Goal: Submit feedback/report problem

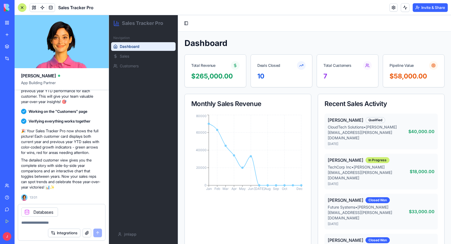
scroll to position [343, 0]
click at [38, 221] on textarea at bounding box center [61, 221] width 81 height 5
click at [25, 211] on icon at bounding box center [27, 211] width 4 height 4
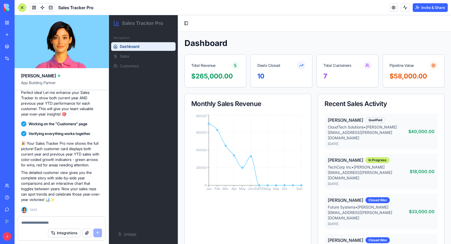
click at [63, 222] on textarea at bounding box center [61, 221] width 81 height 5
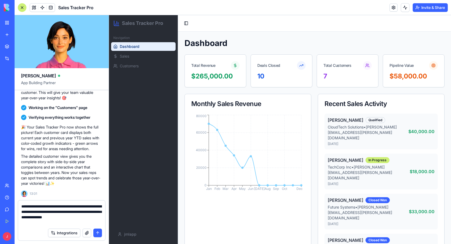
scroll to position [343, 0]
type textarea "**********"
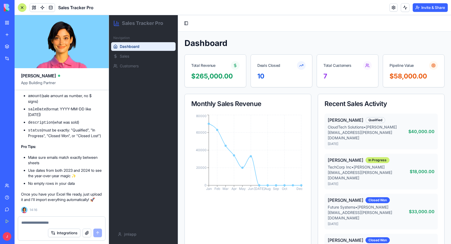
scroll to position [688, 0]
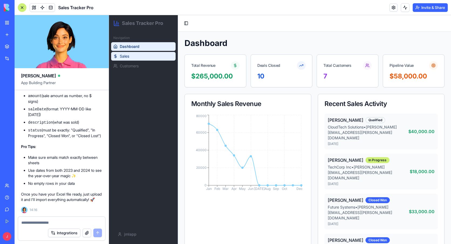
click at [134, 54] on link "Sales" at bounding box center [143, 56] width 65 height 9
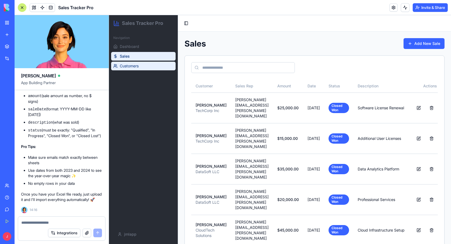
click at [141, 66] on link "Customers" at bounding box center [143, 66] width 65 height 9
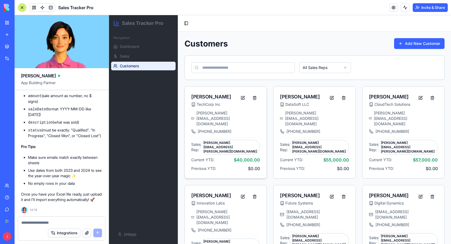
click at [200, 103] on span "TechCorp Inc" at bounding box center [209, 104] width 24 height 5
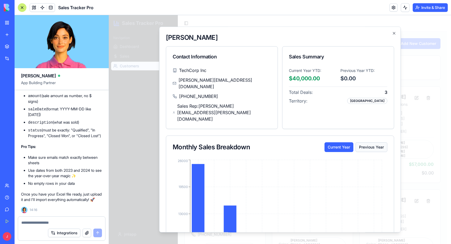
click at [368, 142] on button "Previous Year" at bounding box center [372, 147] width 32 height 10
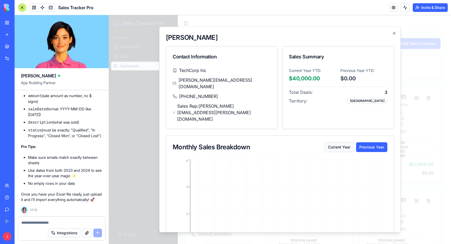
click at [325, 142] on button "Current Year" at bounding box center [339, 147] width 29 height 10
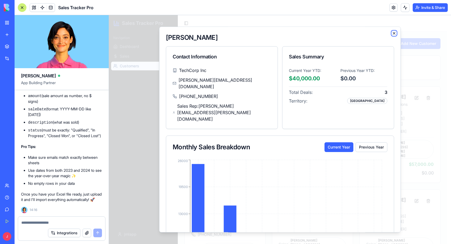
click at [393, 33] on icon "button" at bounding box center [394, 33] width 2 height 2
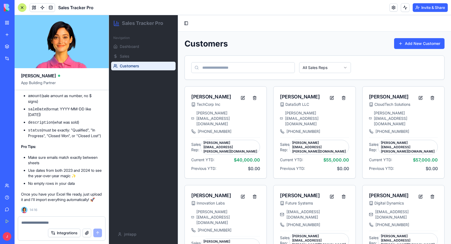
scroll to position [688, 0]
click at [87, 233] on button "button" at bounding box center [87, 232] width 9 height 9
click at [87, 234] on button "button" at bounding box center [87, 232] width 9 height 9
click at [86, 233] on button "button" at bounding box center [87, 232] width 9 height 9
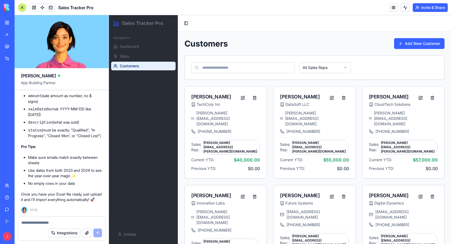
click at [89, 233] on button "button" at bounding box center [87, 232] width 9 height 9
click at [87, 233] on button "button" at bounding box center [87, 232] width 9 height 9
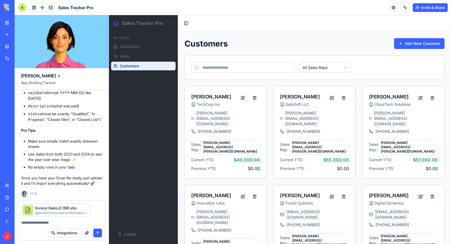
scroll to position [704, 0]
click at [48, 221] on textarea at bounding box center [61, 221] width 81 height 5
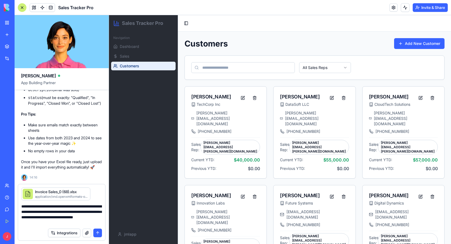
type textarea "**********"
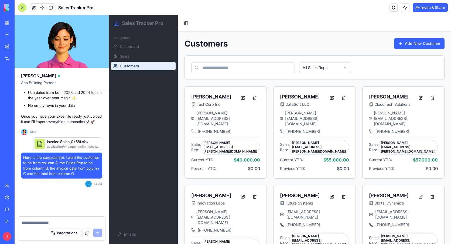
scroll to position [771, 0]
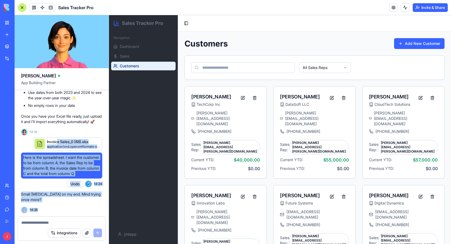
drag, startPoint x: 59, startPoint y: 138, endPoint x: 59, endPoint y: 217, distance: 78.8
click at [59, 217] on div "[PERSON_NAME] App Building Partner I want an app that is going to track sales d…" at bounding box center [62, 129] width 94 height 228
drag, startPoint x: 59, startPoint y: 217, endPoint x: 58, endPoint y: 136, distance: 81.0
click at [58, 139] on div "Invoice Sales_0 (68).xlsx" at bounding box center [73, 141] width 53 height 5
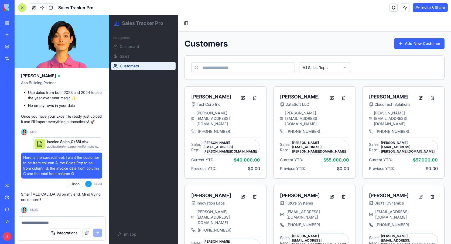
click at [86, 233] on button "button" at bounding box center [87, 232] width 9 height 9
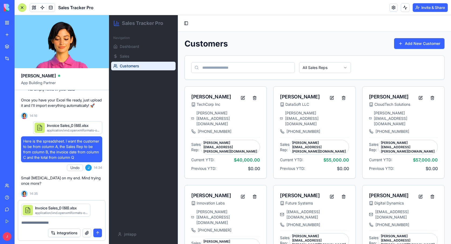
click at [96, 230] on button "submit" at bounding box center [97, 232] width 9 height 9
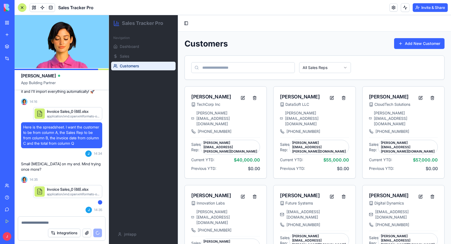
scroll to position [827, 0]
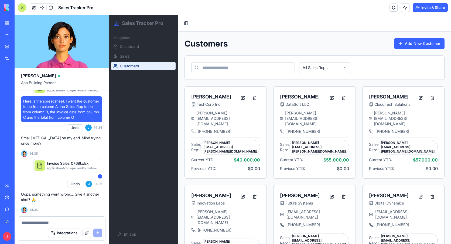
click at [23, 4] on div at bounding box center [22, 7] width 9 height 9
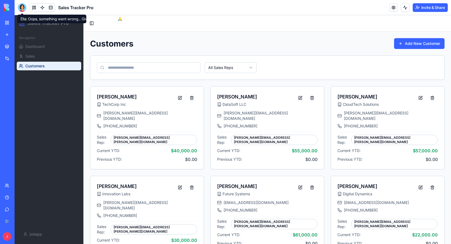
click at [21, 9] on div at bounding box center [22, 7] width 9 height 9
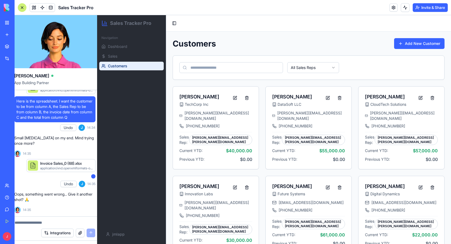
scroll to position [0, 0]
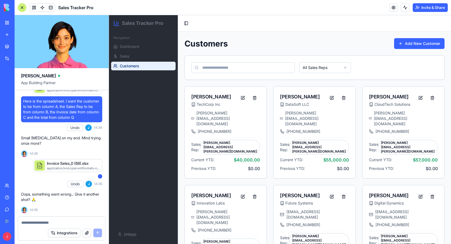
click at [57, 218] on div at bounding box center [61, 220] width 87 height 9
click at [57, 221] on textarea at bounding box center [61, 221] width 81 height 5
type textarea "**********"
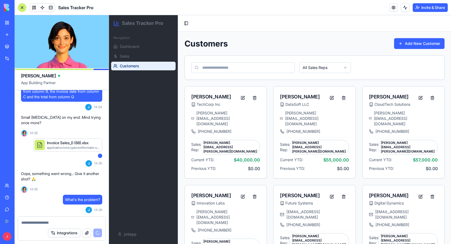
scroll to position [954, 0]
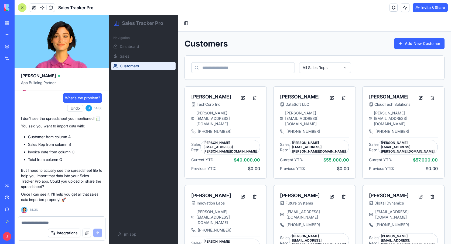
click at [46, 221] on textarea at bounding box center [61, 221] width 81 height 5
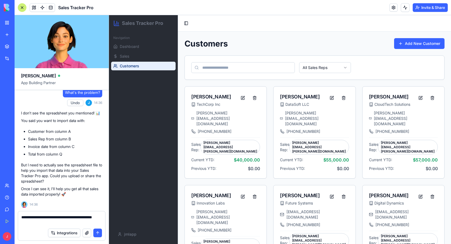
type textarea "**********"
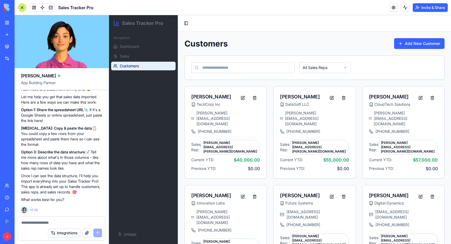
scroll to position [1111, 0]
click at [50, 222] on textarea at bounding box center [61, 221] width 81 height 5
paste textarea "**********"
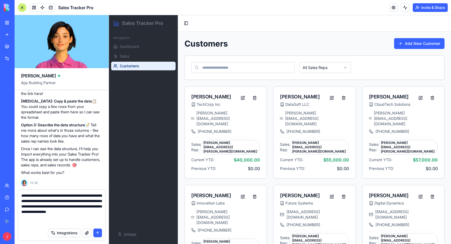
scroll to position [5, 0]
type textarea "**********"
click at [100, 235] on button "submit" at bounding box center [97, 232] width 9 height 9
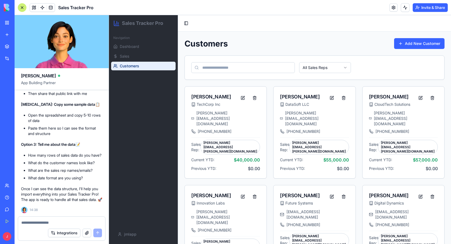
scroll to position [1355, 0]
click at [65, 222] on textarea at bounding box center [61, 221] width 81 height 5
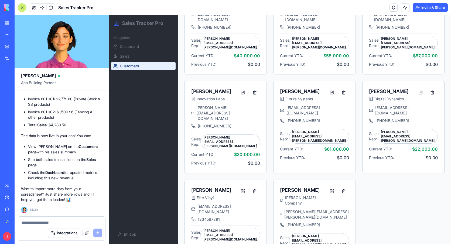
scroll to position [1711, 0]
click at [62, 223] on textarea at bounding box center [61, 221] width 81 height 5
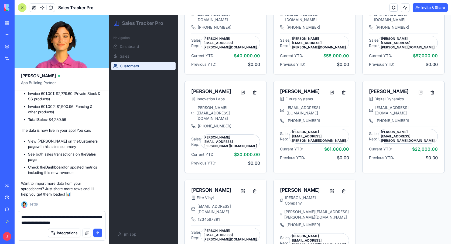
scroll to position [1771, 0]
click at [90, 222] on textarea "**********" at bounding box center [61, 219] width 81 height 11
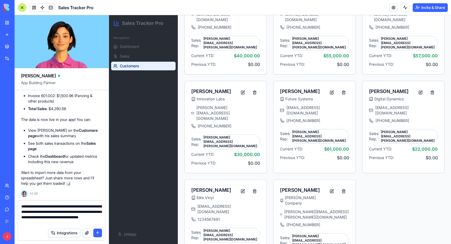
click at [95, 222] on textarea "**********" at bounding box center [61, 214] width 81 height 22
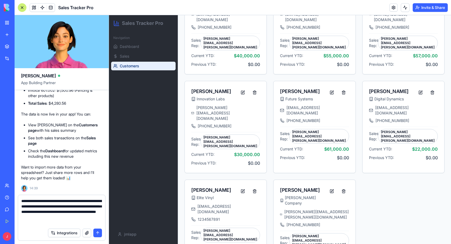
type textarea "**********"
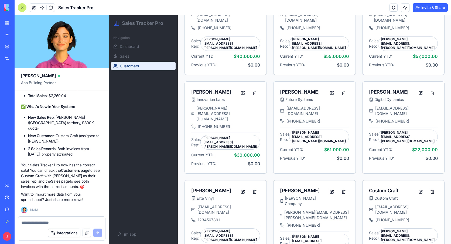
scroll to position [2143, 0]
click at [67, 221] on textarea at bounding box center [61, 221] width 81 height 5
paste textarea "*"
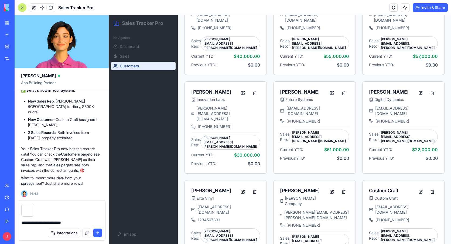
type textarea "**********"
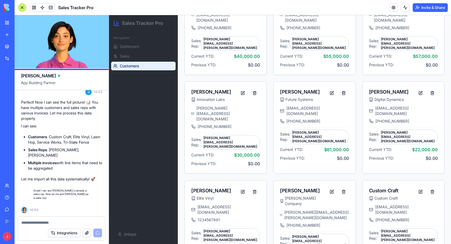
scroll to position [2297, 0]
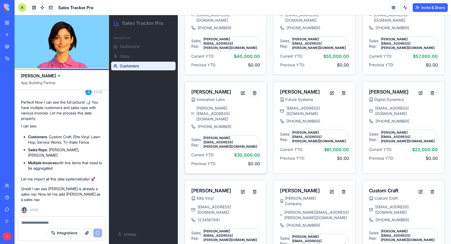
click at [256, 88] on button at bounding box center [254, 93] width 11 height 10
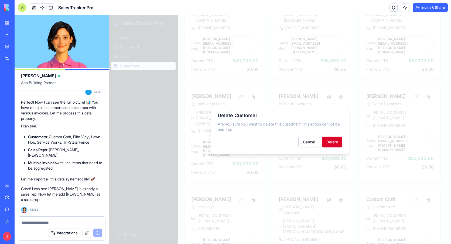
click at [334, 139] on button "Delete" at bounding box center [332, 141] width 20 height 11
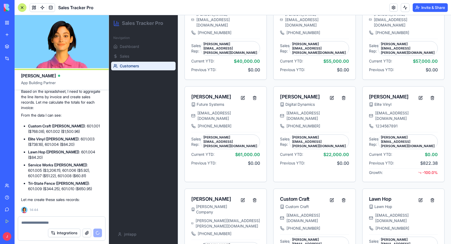
scroll to position [2755, 0]
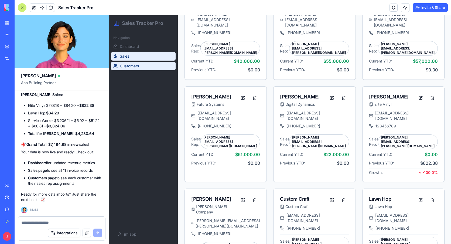
click at [142, 56] on link "Sales" at bounding box center [143, 56] width 65 height 9
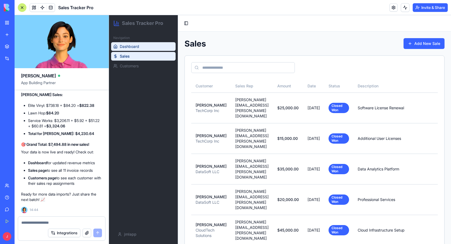
click at [146, 45] on link "Dashboard" at bounding box center [143, 46] width 65 height 9
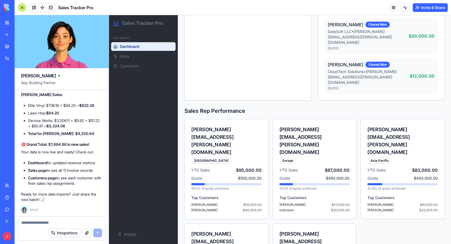
scroll to position [218, 0]
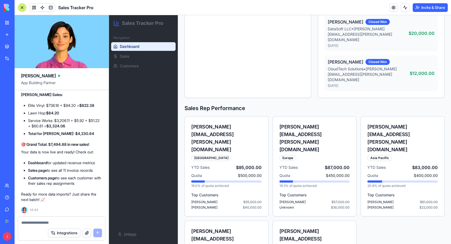
click at [21, 6] on div at bounding box center [22, 7] width 9 height 9
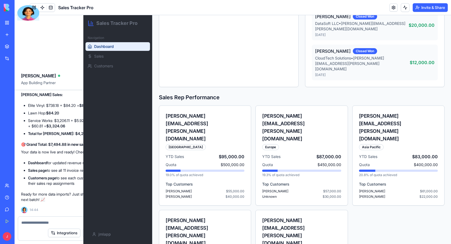
scroll to position [207, 0]
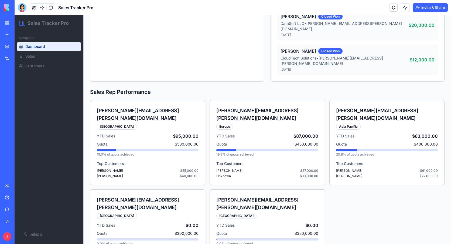
click at [20, 96] on div "New App" at bounding box center [12, 95] width 15 height 5
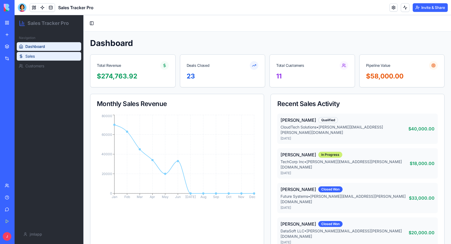
click at [46, 54] on link "Sales" at bounding box center [49, 56] width 65 height 9
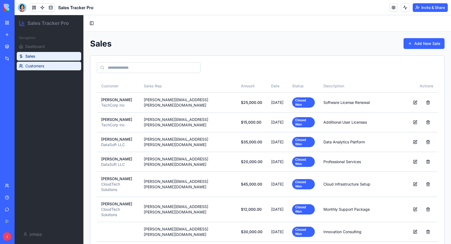
click at [46, 62] on link "Customers" at bounding box center [49, 66] width 65 height 9
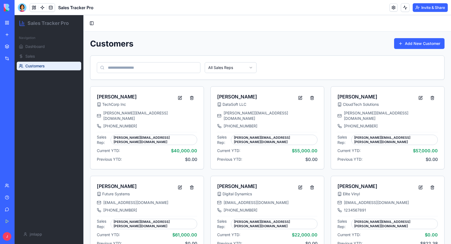
click at [20, 23] on div "My Workspace" at bounding box center [16, 22] width 7 height 5
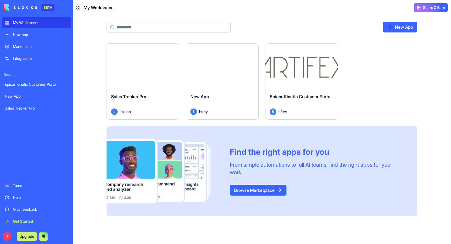
click at [307, 66] on button "Launch" at bounding box center [302, 66] width 40 height 11
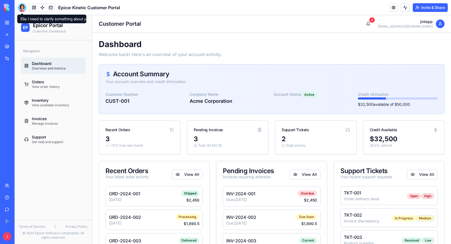
click at [24, 7] on div at bounding box center [22, 7] width 9 height 9
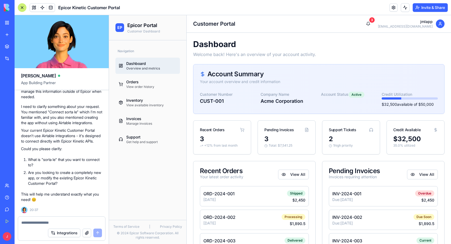
scroll to position [908, 0]
click at [26, 7] on div at bounding box center [22, 7] width 9 height 9
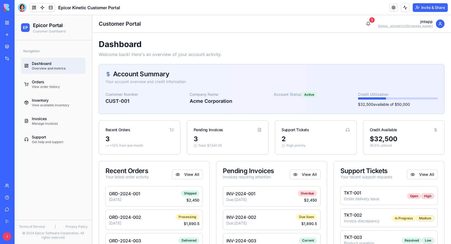
click at [20, 108] on div "Sales Tracker Pro" at bounding box center [12, 107] width 15 height 5
click at [20, 25] on div "My Workspace" at bounding box center [16, 22] width 7 height 5
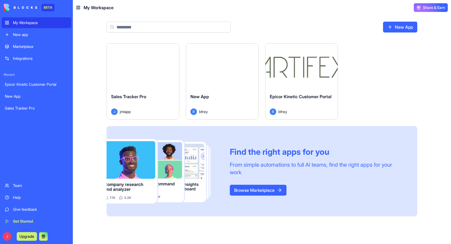
click at [135, 73] on div "Launch" at bounding box center [143, 65] width 72 height 45
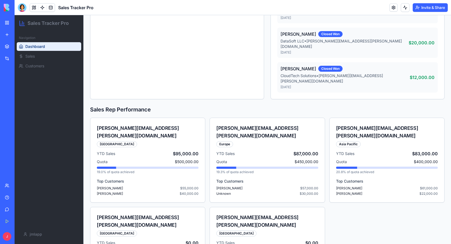
scroll to position [207, 0]
